Goal: Task Accomplishment & Management: Complete application form

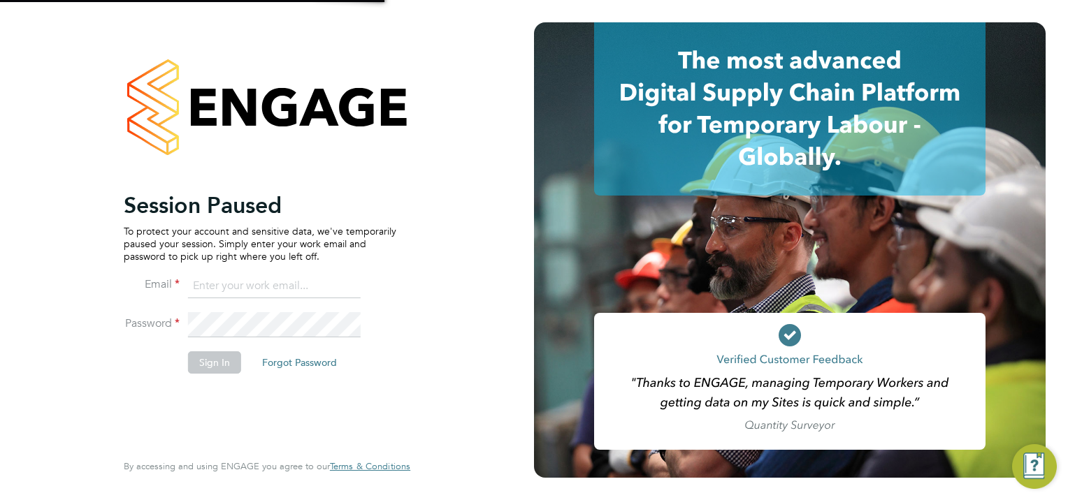
type input "simon.woodcock@vgcgroup.co.uk"
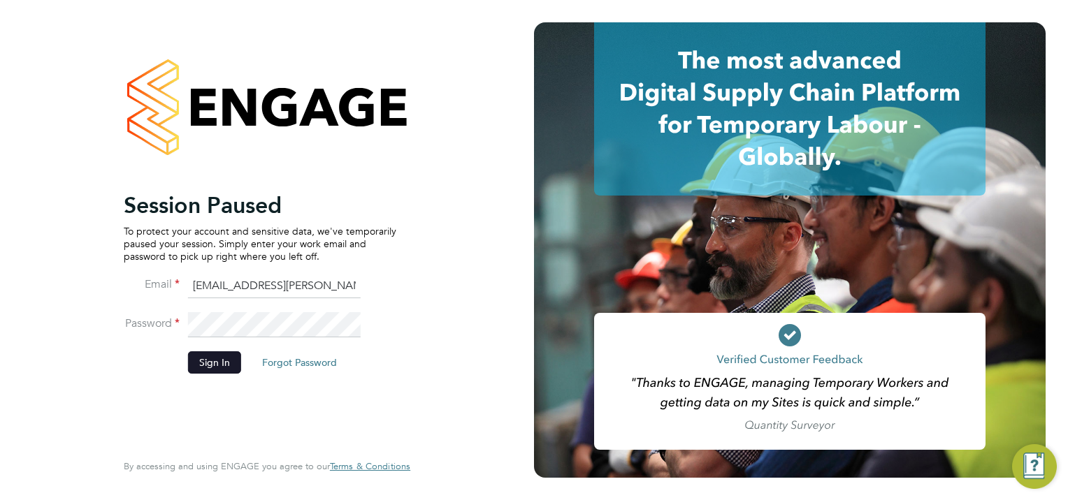
click at [210, 359] on button "Sign In" at bounding box center [214, 363] width 53 height 22
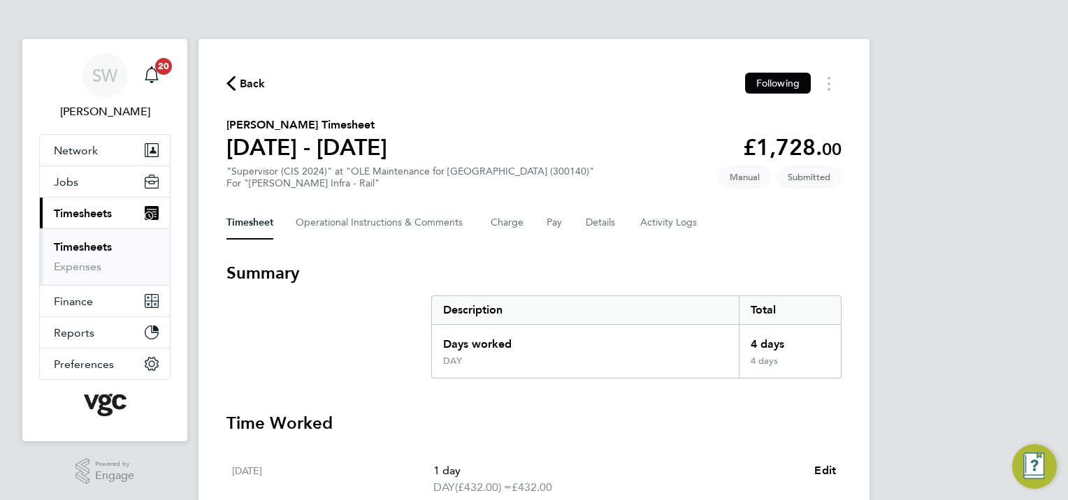
click at [92, 243] on link "Timesheets" at bounding box center [83, 246] width 58 height 13
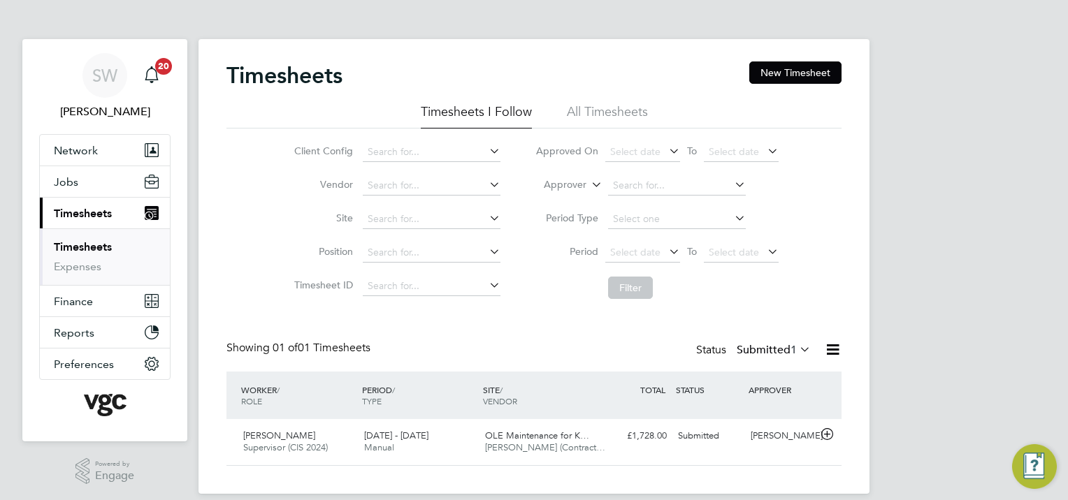
scroll to position [15, 0]
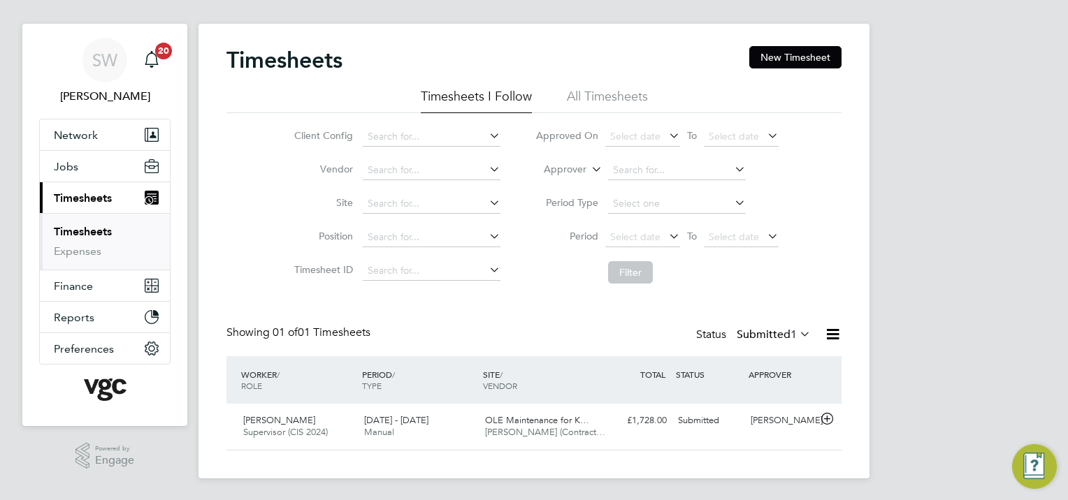
click at [70, 226] on link "Timesheets" at bounding box center [83, 231] width 58 height 13
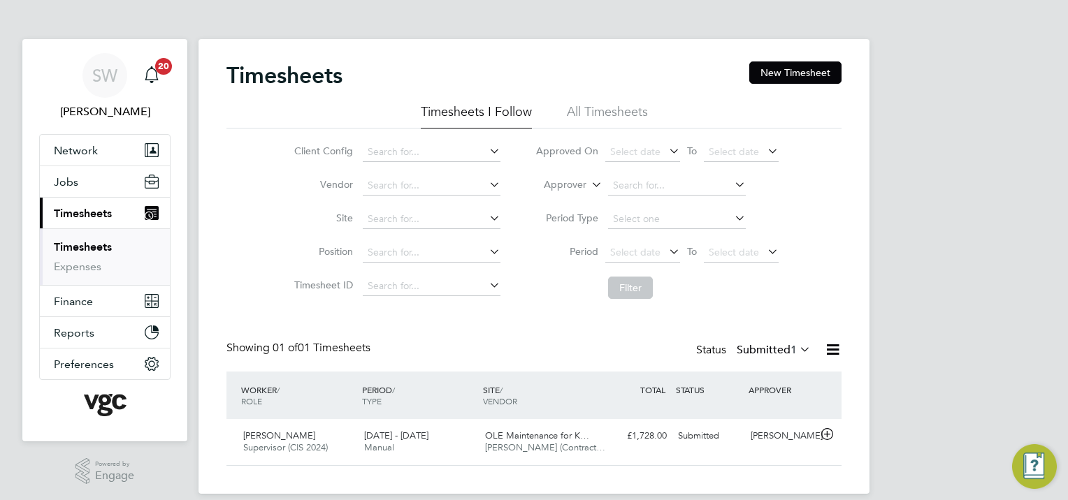
click at [89, 212] on span "Timesheets" at bounding box center [83, 213] width 58 height 13
click at [965, 140] on div "SW [PERSON_NAME] Notifications 20 Applications: Network Team Members Businesses…" at bounding box center [534, 258] width 1068 height 516
click at [59, 180] on span "Jobs" at bounding box center [66, 181] width 24 height 13
click at [805, 71] on button "New Timesheet" at bounding box center [795, 72] width 92 height 22
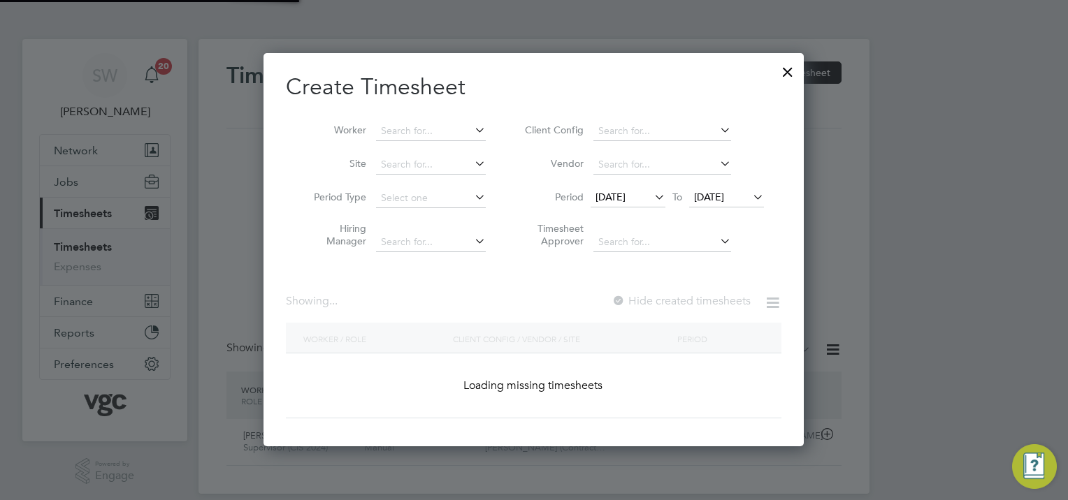
scroll to position [2714, 541]
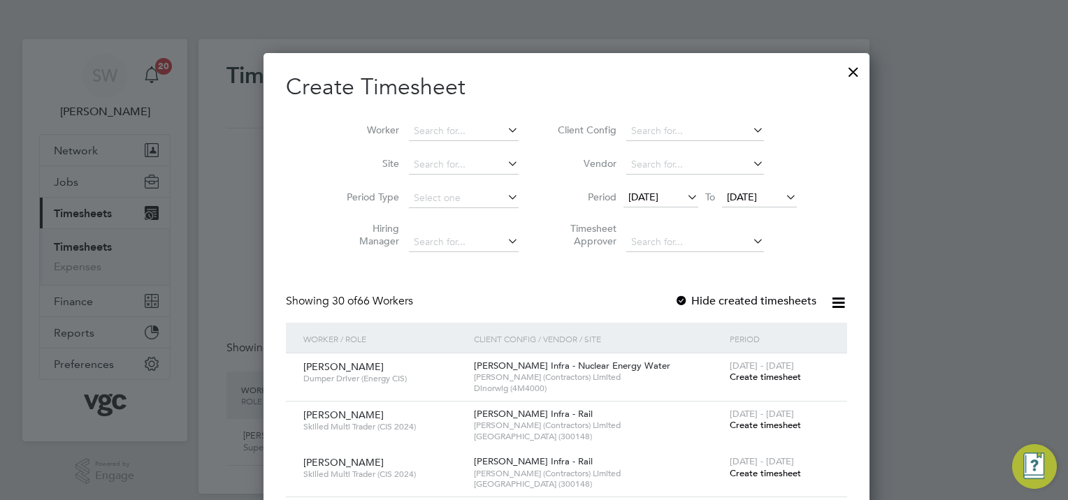
click at [841, 70] on div at bounding box center [853, 68] width 25 height 25
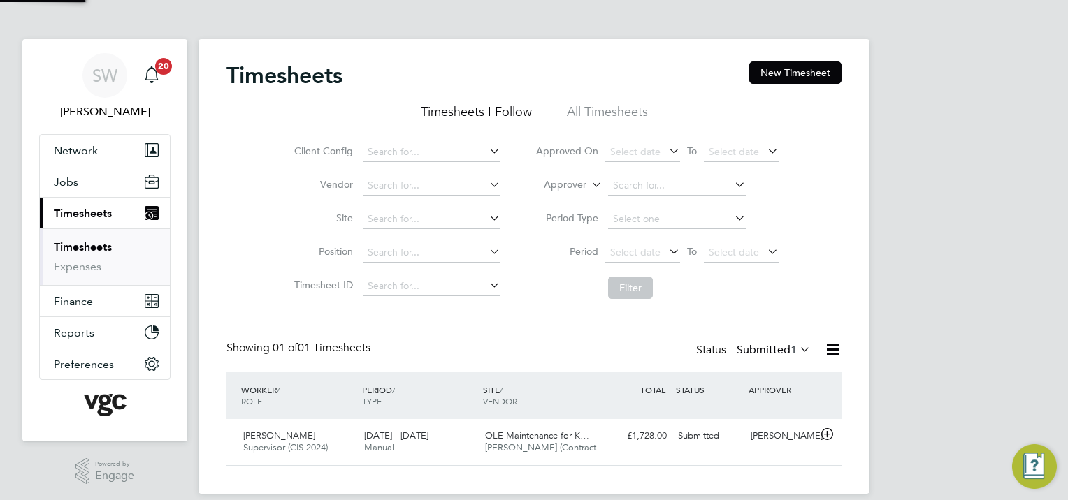
scroll to position [35, 122]
click at [63, 180] on span "Jobs" at bounding box center [66, 181] width 24 height 13
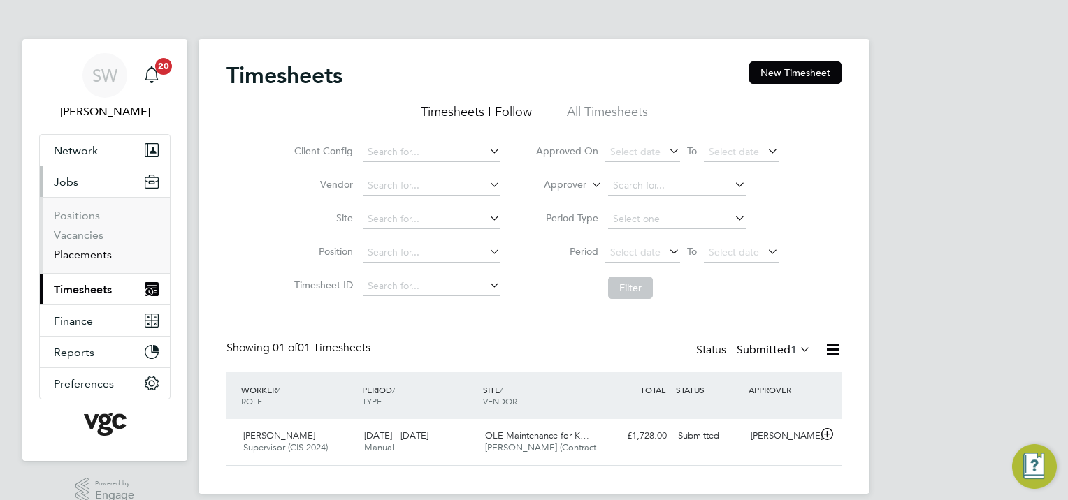
click at [98, 254] on link "Placements" at bounding box center [83, 254] width 58 height 13
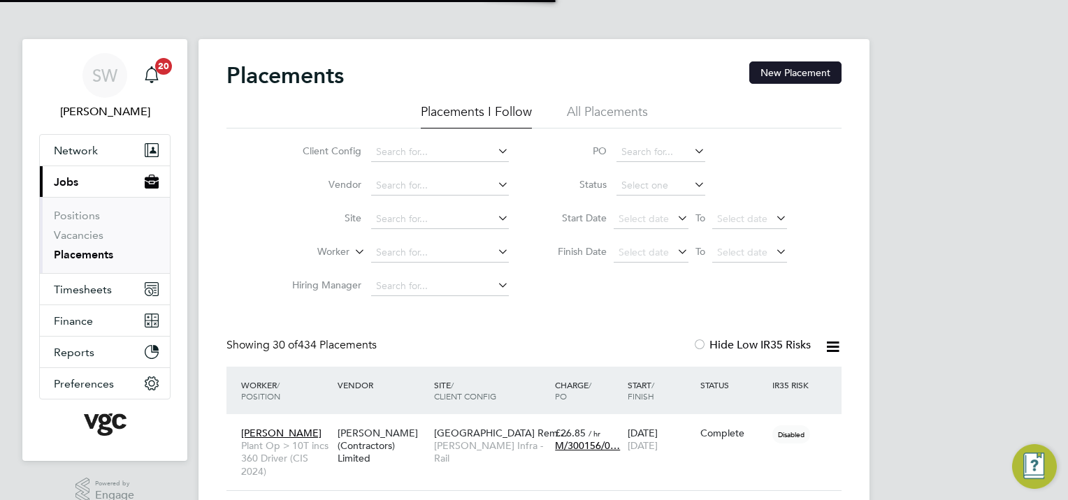
click at [771, 67] on button "New Placement" at bounding box center [795, 72] width 92 height 22
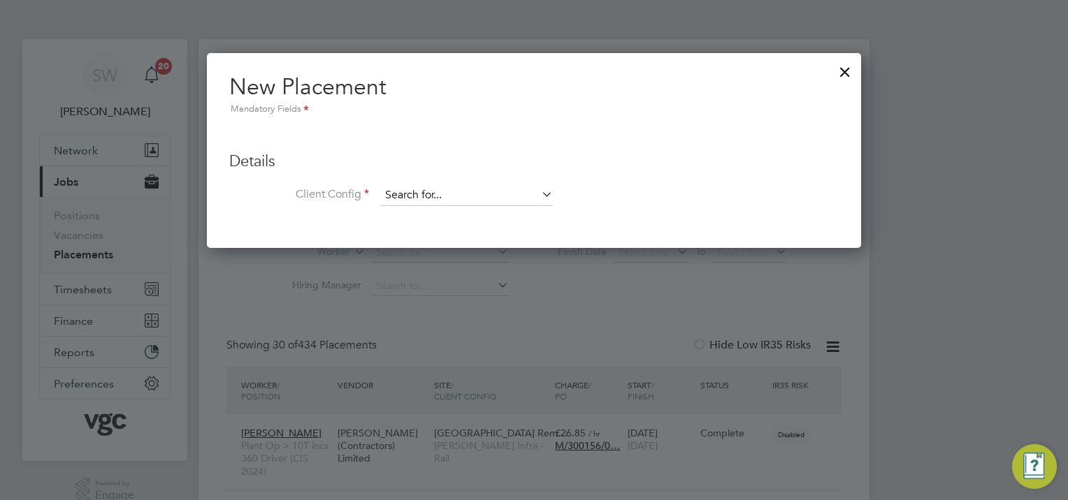
click at [409, 192] on input at bounding box center [466, 195] width 173 height 21
drag, startPoint x: 422, startPoint y: 210, endPoint x: 427, endPoint y: 194, distance: 16.8
click at [422, 208] on li "[PERSON_NAME] Infra - Rail" at bounding box center [466, 214] width 173 height 19
type input "[PERSON_NAME] Infra - Rail"
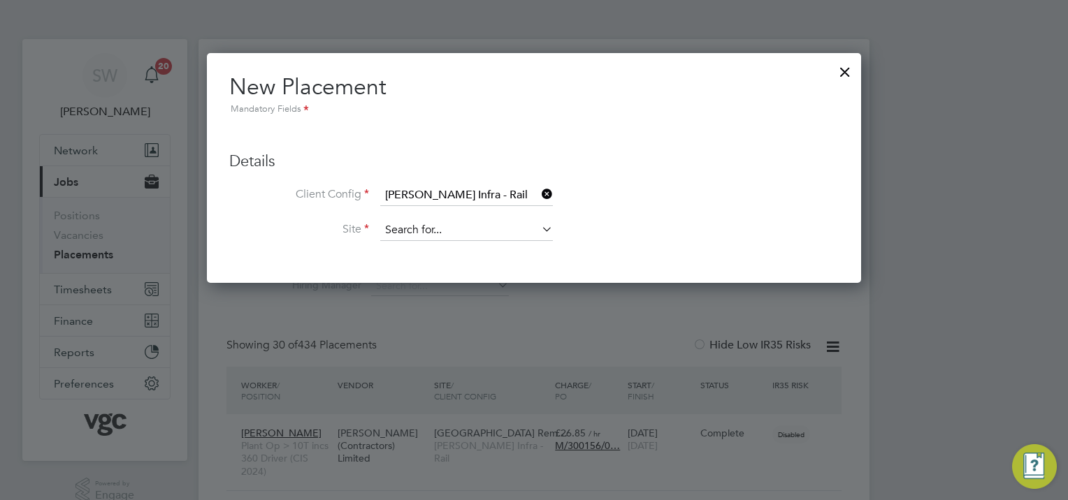
click at [433, 224] on input at bounding box center [466, 230] width 173 height 21
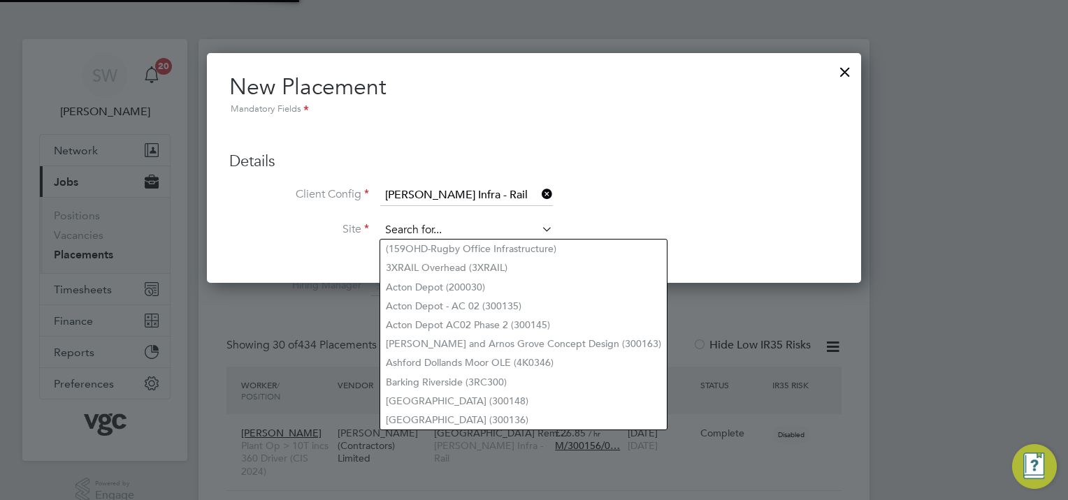
type input "4"
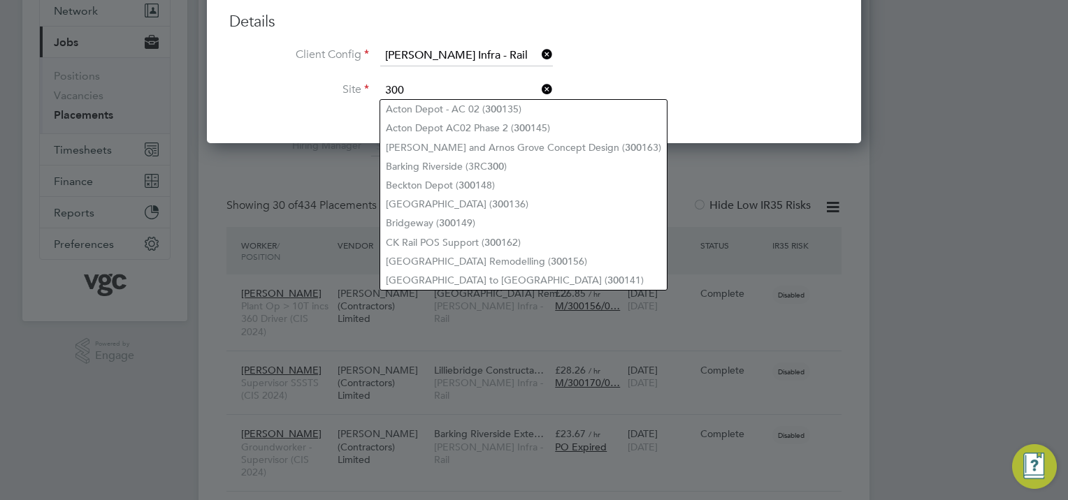
type input "300"
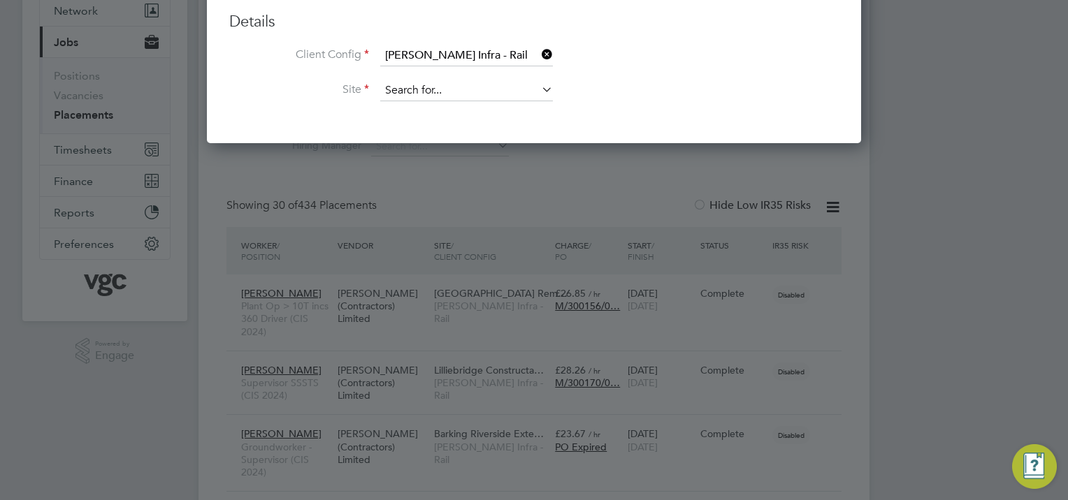
click at [416, 87] on input at bounding box center [466, 90] width 173 height 21
type input "300501"
click at [539, 52] on icon at bounding box center [539, 55] width 0 height 20
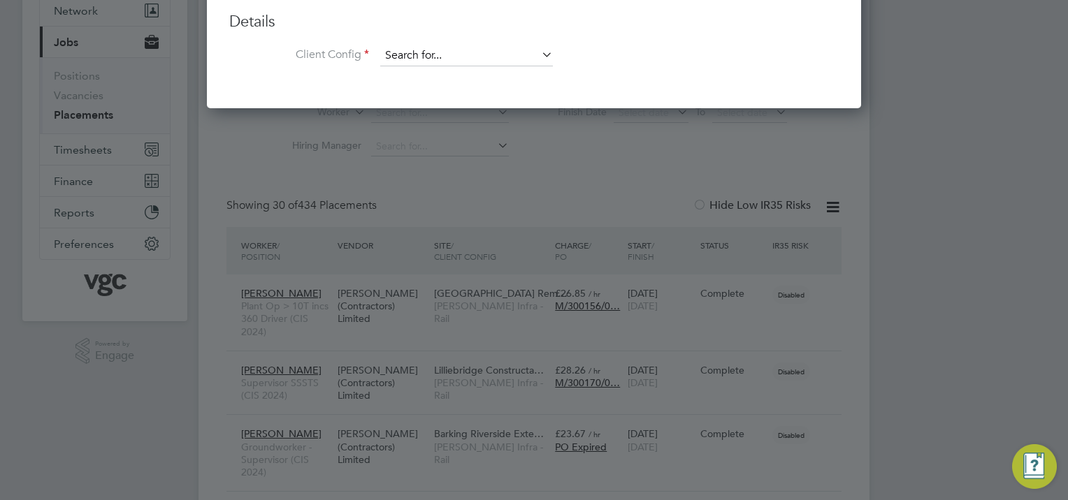
click at [418, 51] on input at bounding box center [466, 55] width 173 height 21
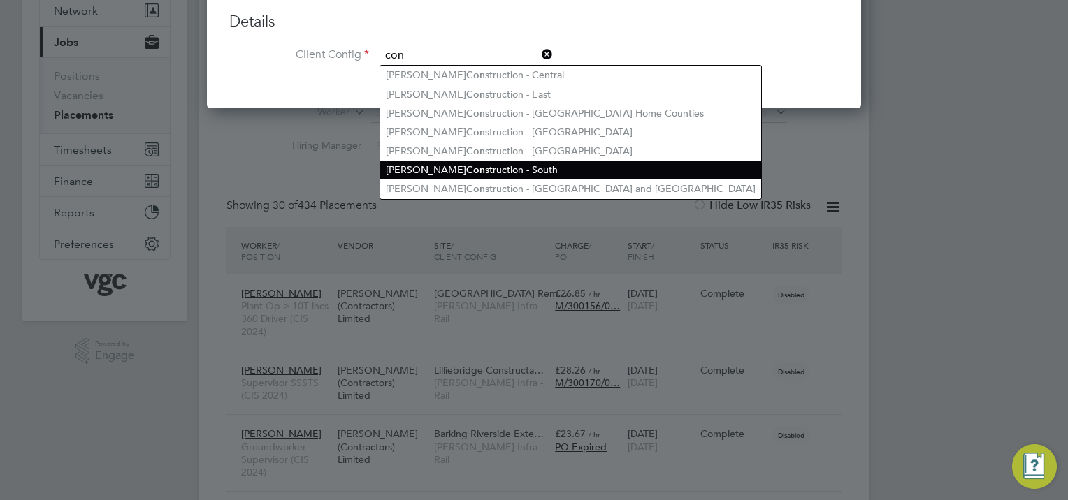
click at [423, 166] on li "[PERSON_NAME] Con struction - South" at bounding box center [570, 170] width 381 height 19
type input "[PERSON_NAME] Construction - South"
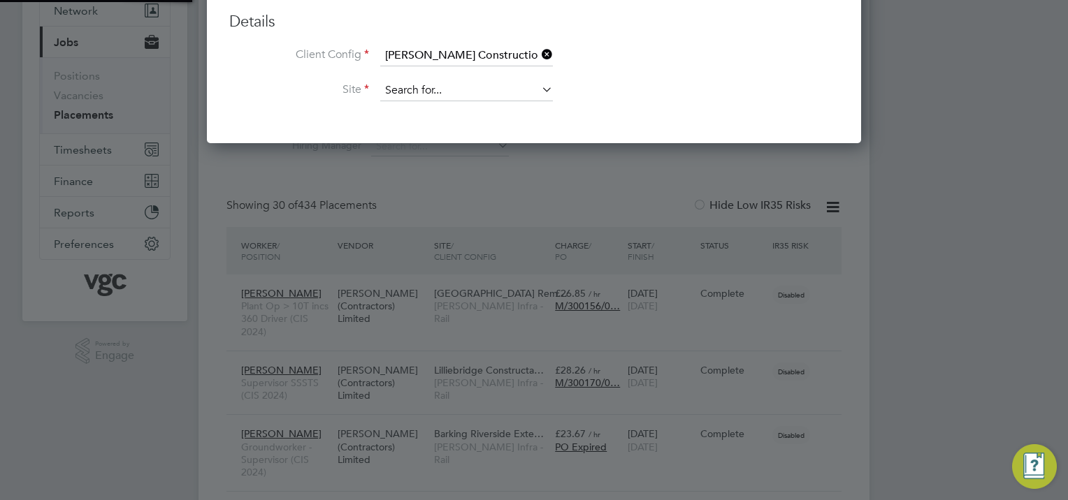
click at [403, 91] on input at bounding box center [466, 90] width 173 height 21
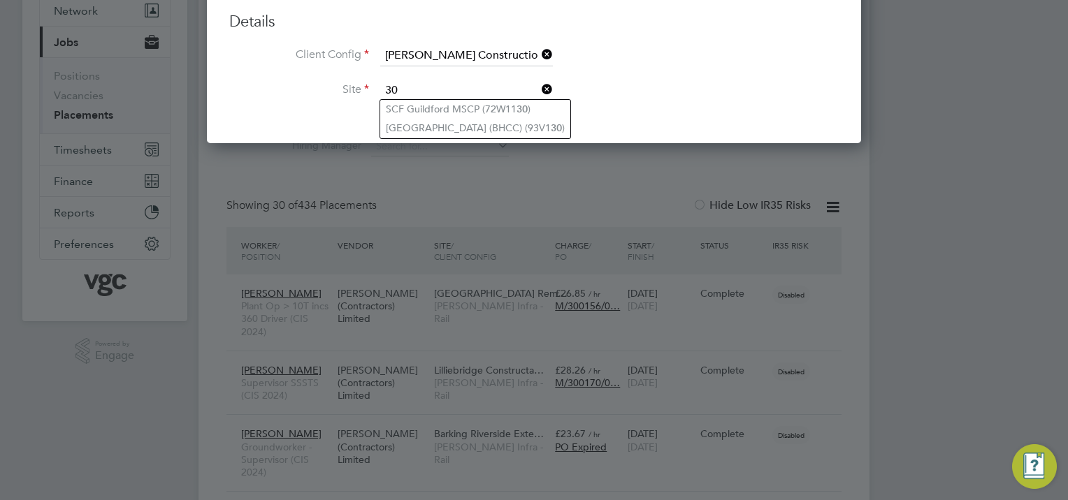
type input "3"
type input "cp7"
